Goal: Navigation & Orientation: Find specific page/section

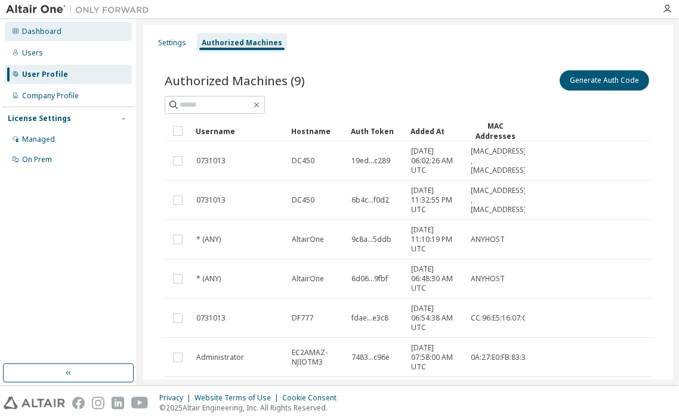
click at [32, 31] on div "Dashboard" at bounding box center [41, 32] width 39 height 10
